Goal: Check status: Check status

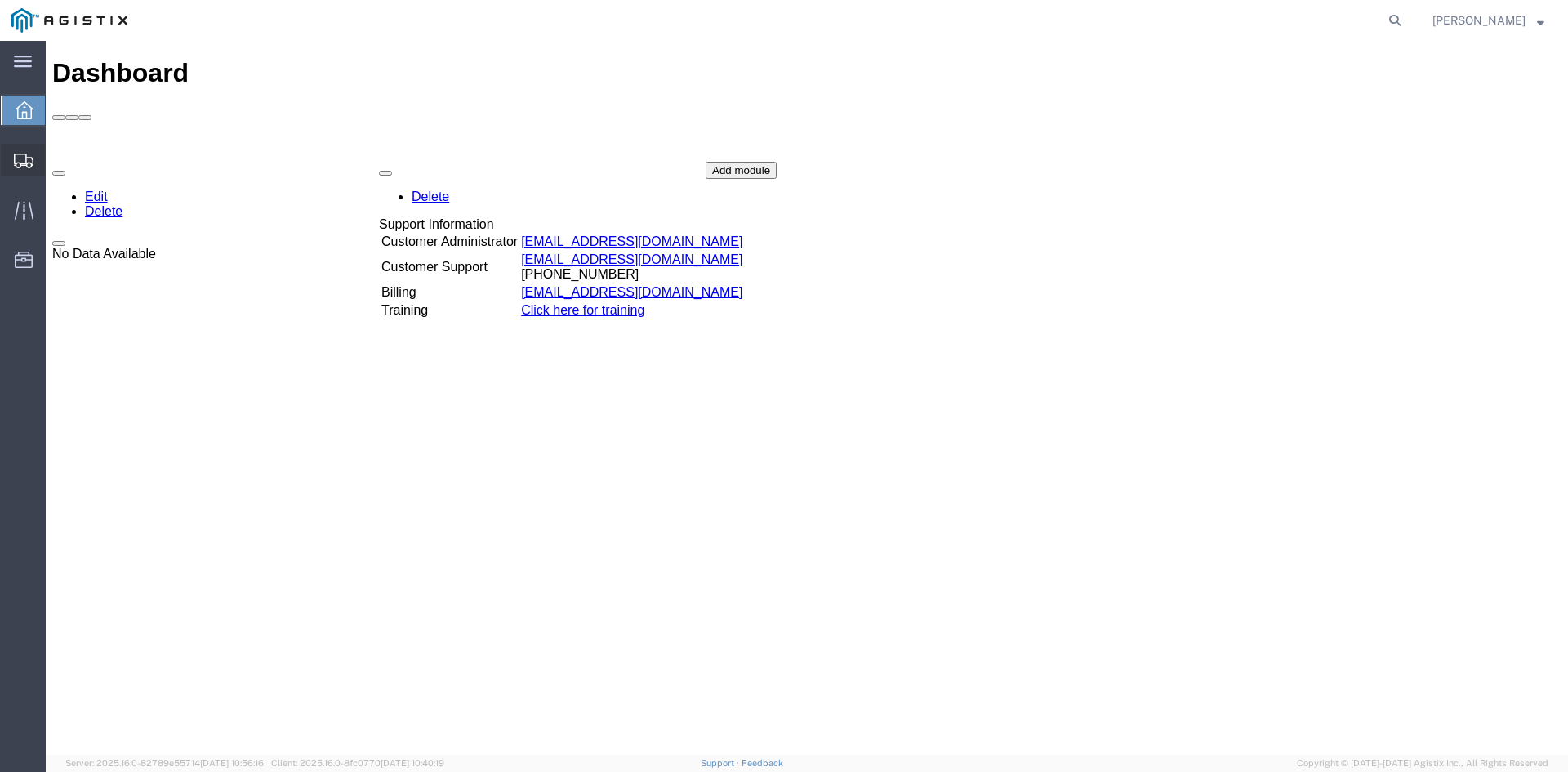
click at [35, 160] on div at bounding box center [24, 160] width 46 height 33
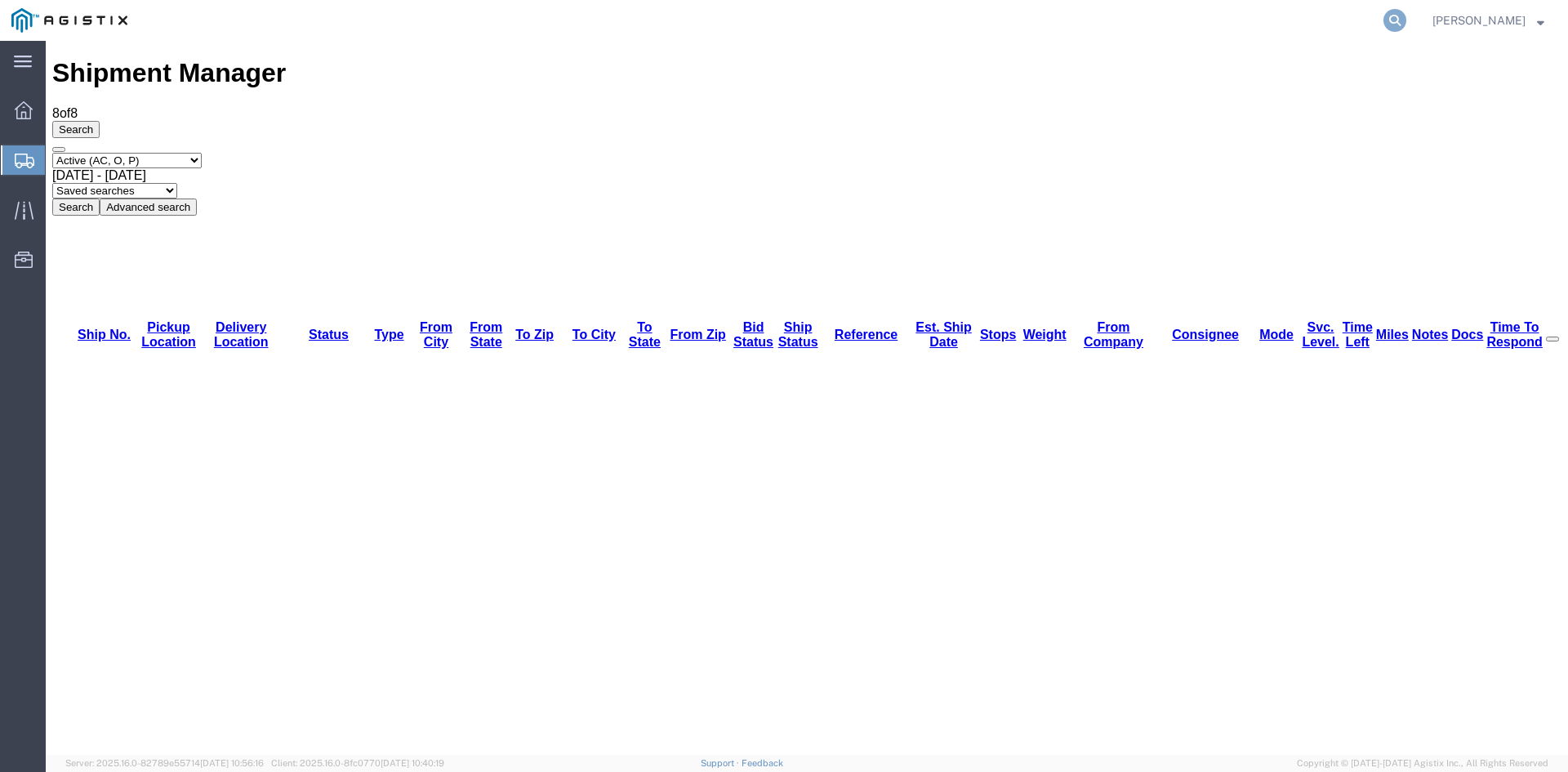
click at [1406, 15] on icon at bounding box center [1395, 20] width 23 height 23
paste input "56193096"
type input "56193096"
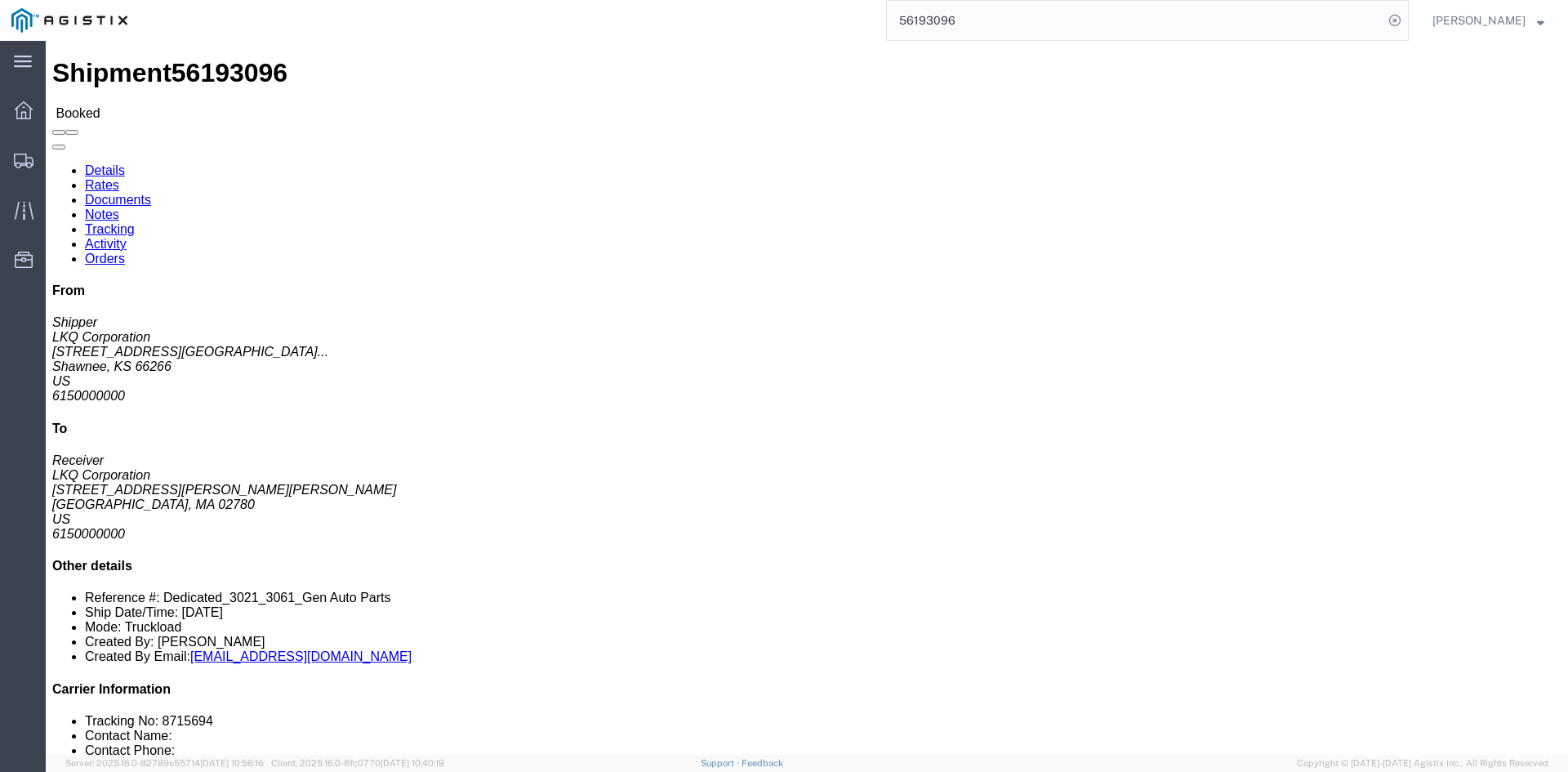
click link "Rates"
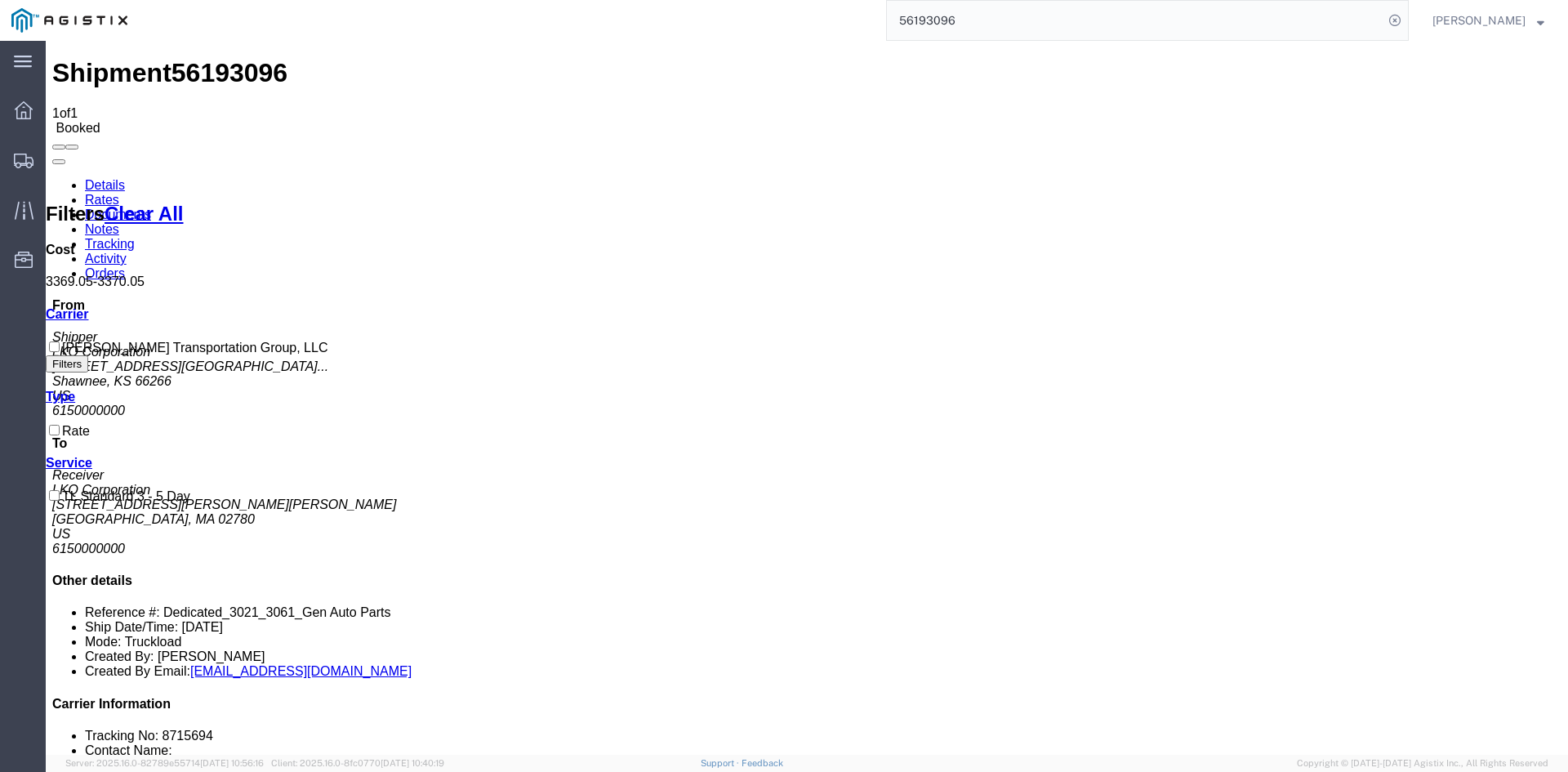
click at [108, 178] on link "Details" at bounding box center [105, 185] width 40 height 14
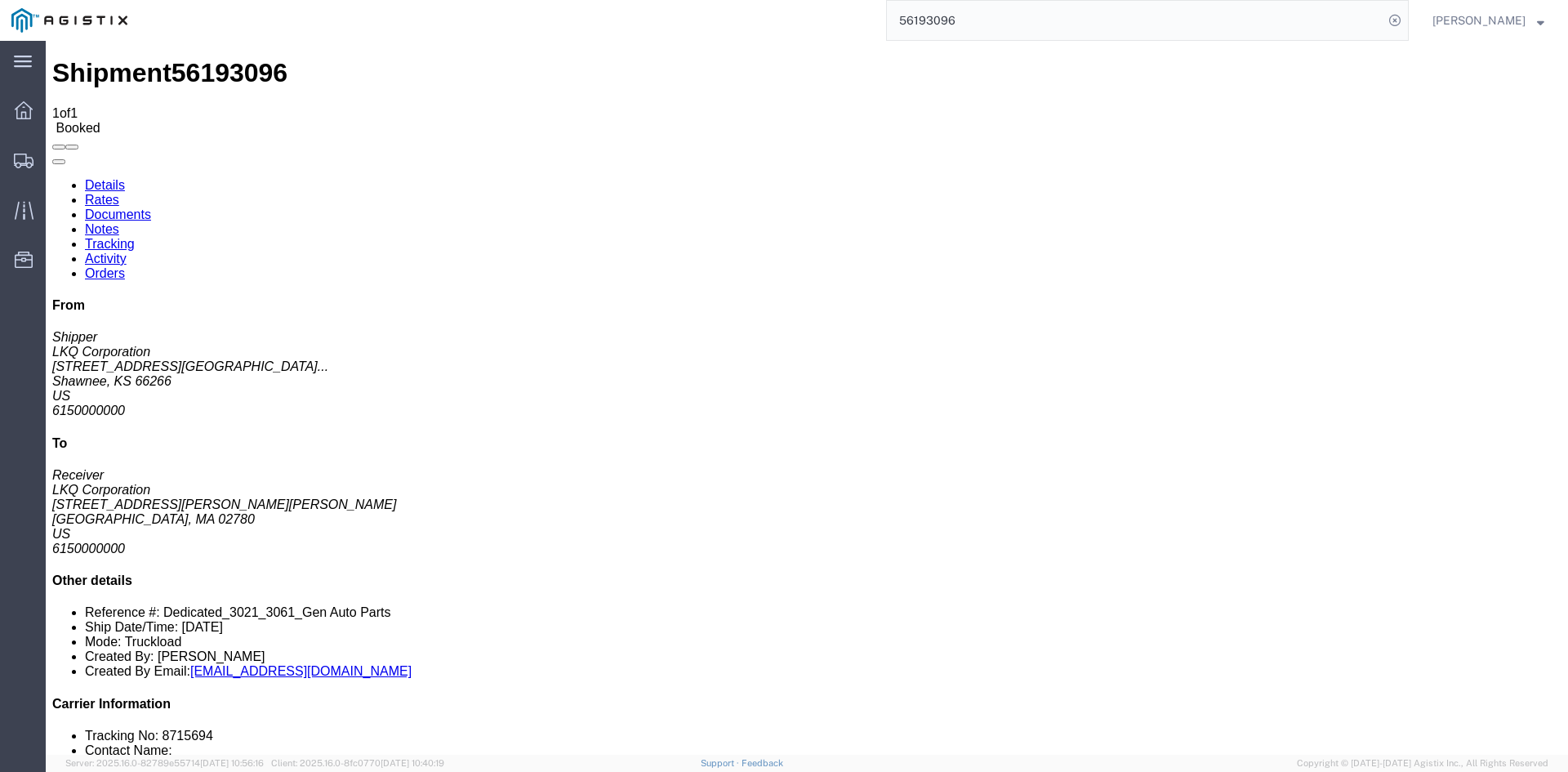
click button "button"
click link "Notes"
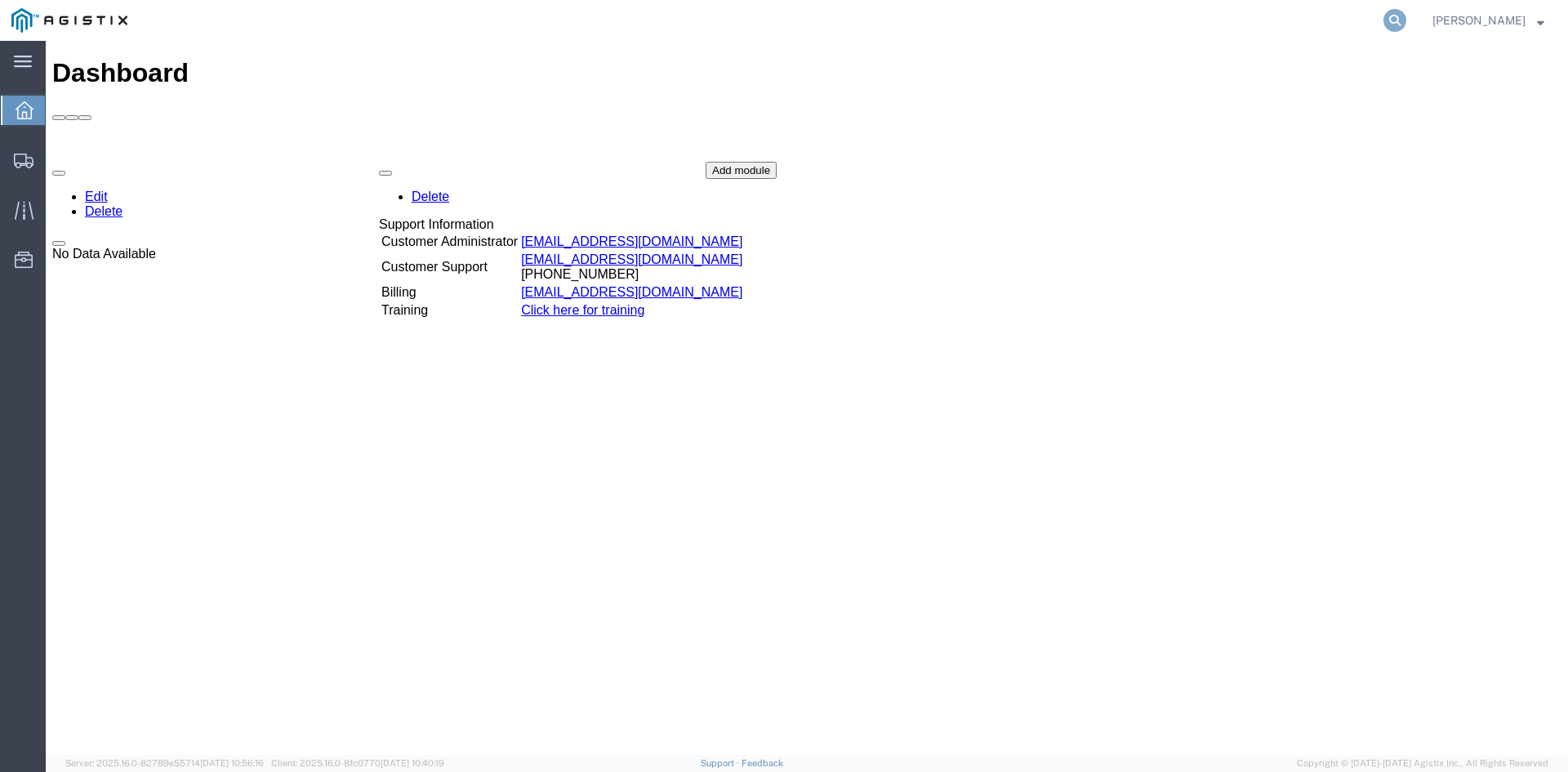
click at [1403, 14] on icon at bounding box center [1395, 20] width 23 height 23
paste input "56193096"
type input "56193096"
